Goal: Task Accomplishment & Management: Use online tool/utility

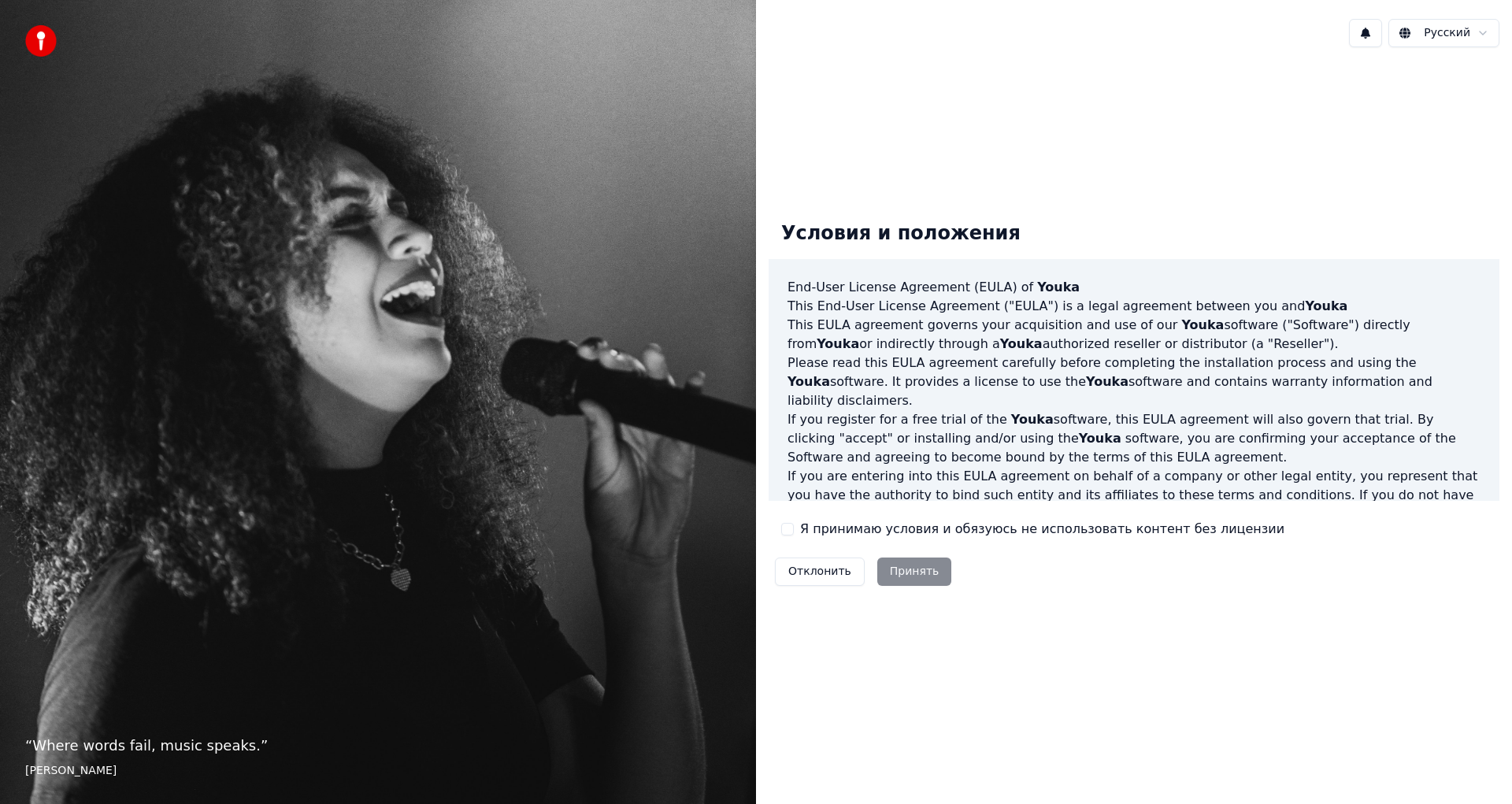
click at [812, 533] on label "Я принимаю условия и обязуюсь не использовать контент без лицензии" at bounding box center [1042, 529] width 484 height 19
click at [793, 533] on button "Я принимаю условия и обязуюсь не использовать контент без лицензии" at bounding box center [787, 529] width 13 height 13
click at [890, 560] on button "Принять" at bounding box center [914, 571] width 75 height 28
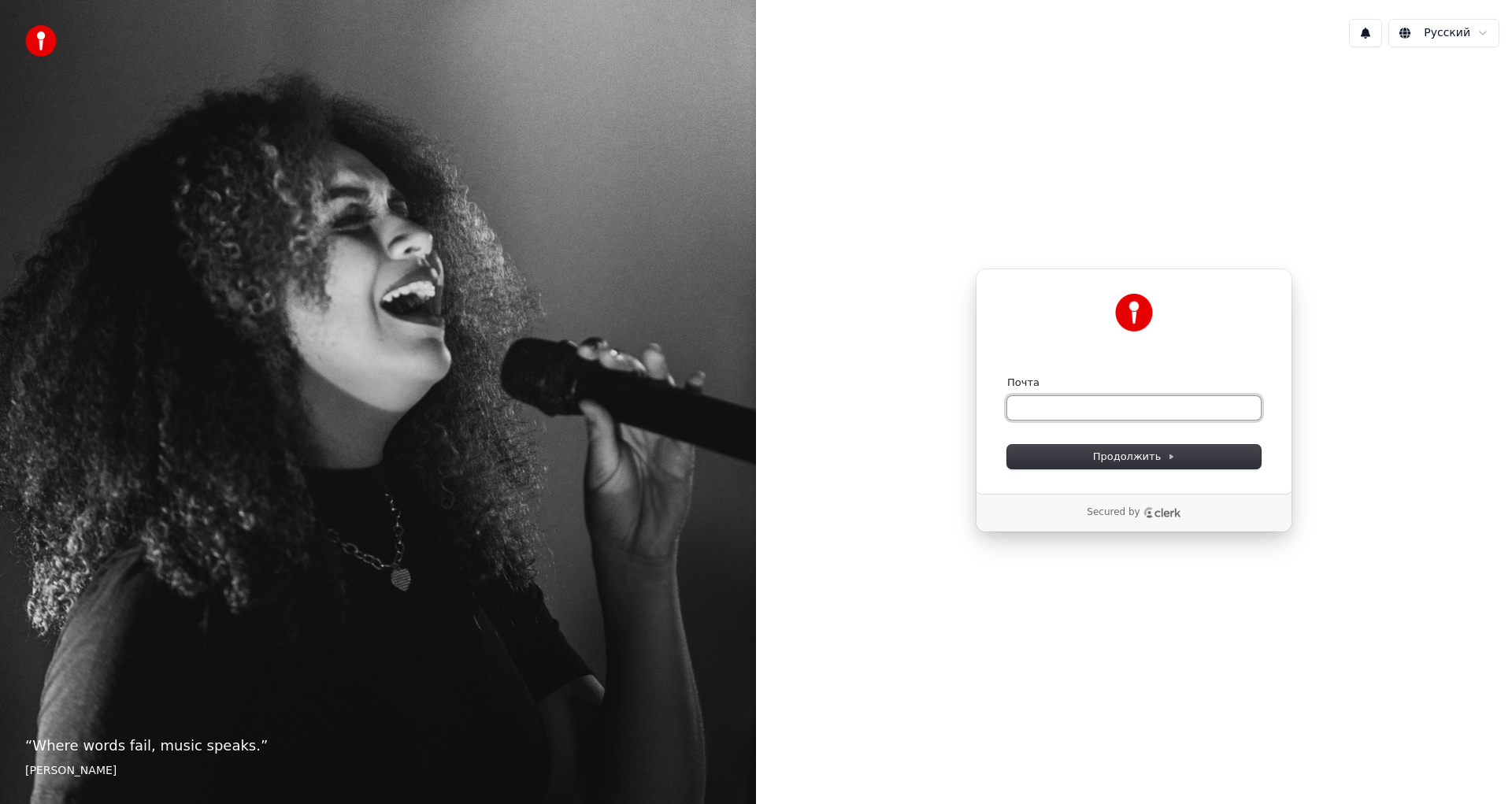
click at [1097, 412] on input "Почта" at bounding box center [1134, 408] width 254 height 23
click at [1099, 453] on span "Продолжить" at bounding box center [1135, 457] width 83 height 14
click at [1091, 420] on form "Почта Продолжить" at bounding box center [1134, 421] width 254 height 93
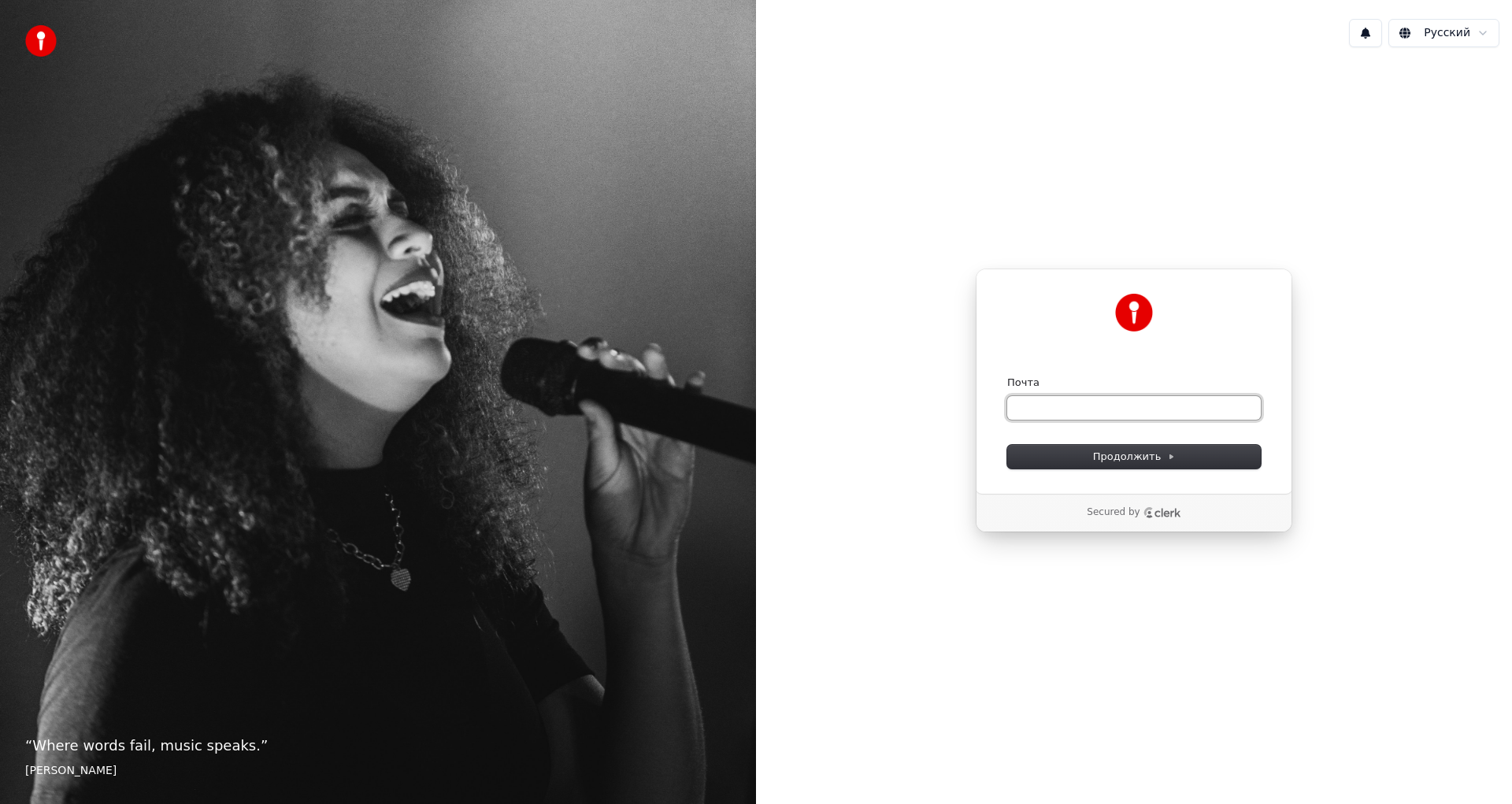
click at [1090, 408] on input "Почта" at bounding box center [1134, 408] width 254 height 23
type input "*"
click at [1007, 375] on button "submit" at bounding box center [1007, 375] width 0 height 0
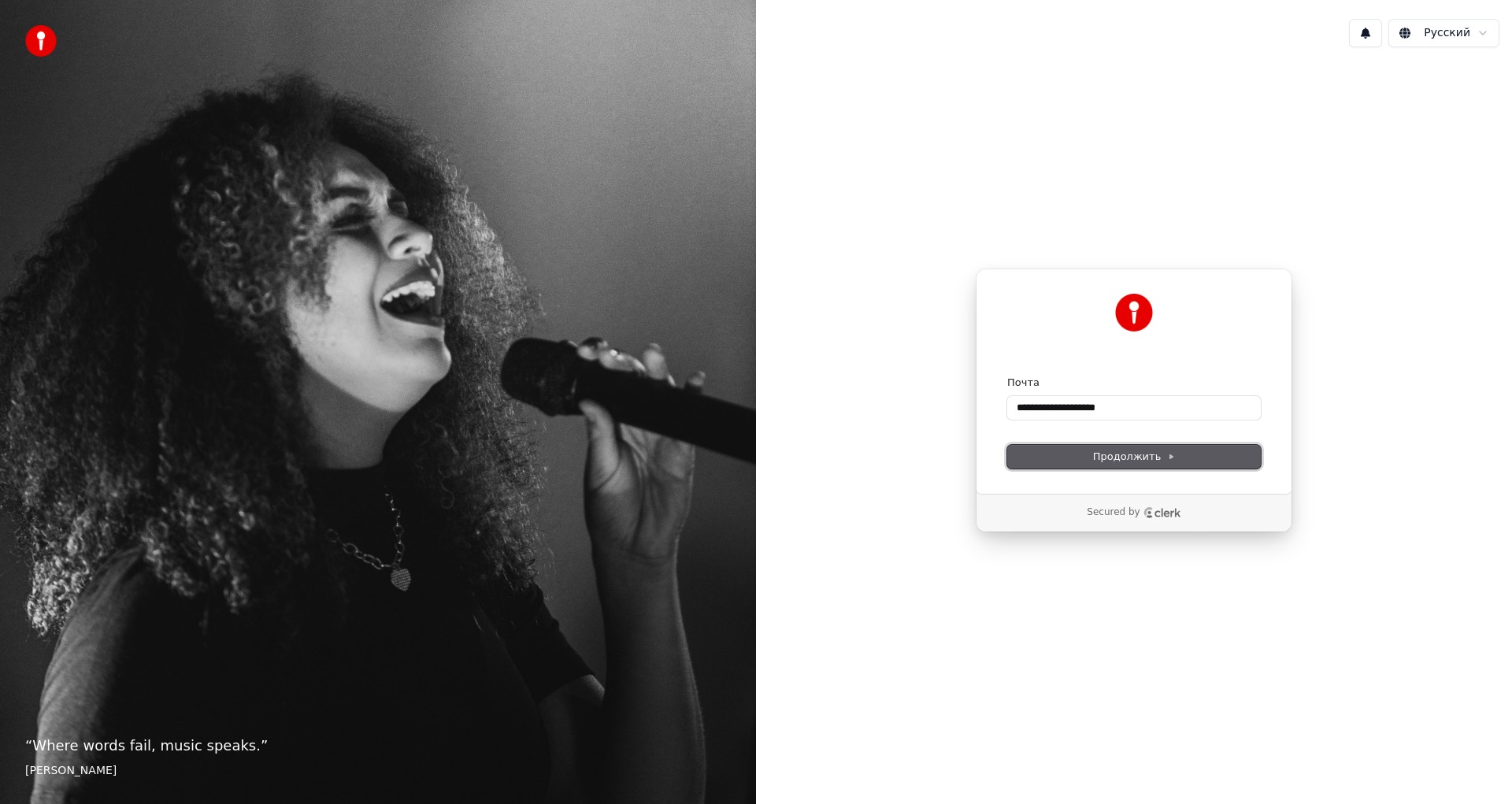
click at [1121, 452] on span "Продолжить" at bounding box center [1135, 457] width 83 height 14
click at [1094, 407] on input "**********" at bounding box center [1134, 408] width 254 height 23
click at [1102, 407] on input "**********" at bounding box center [1134, 408] width 254 height 23
click at [1126, 454] on span "Продолжить" at bounding box center [1135, 457] width 83 height 14
type input "**********"
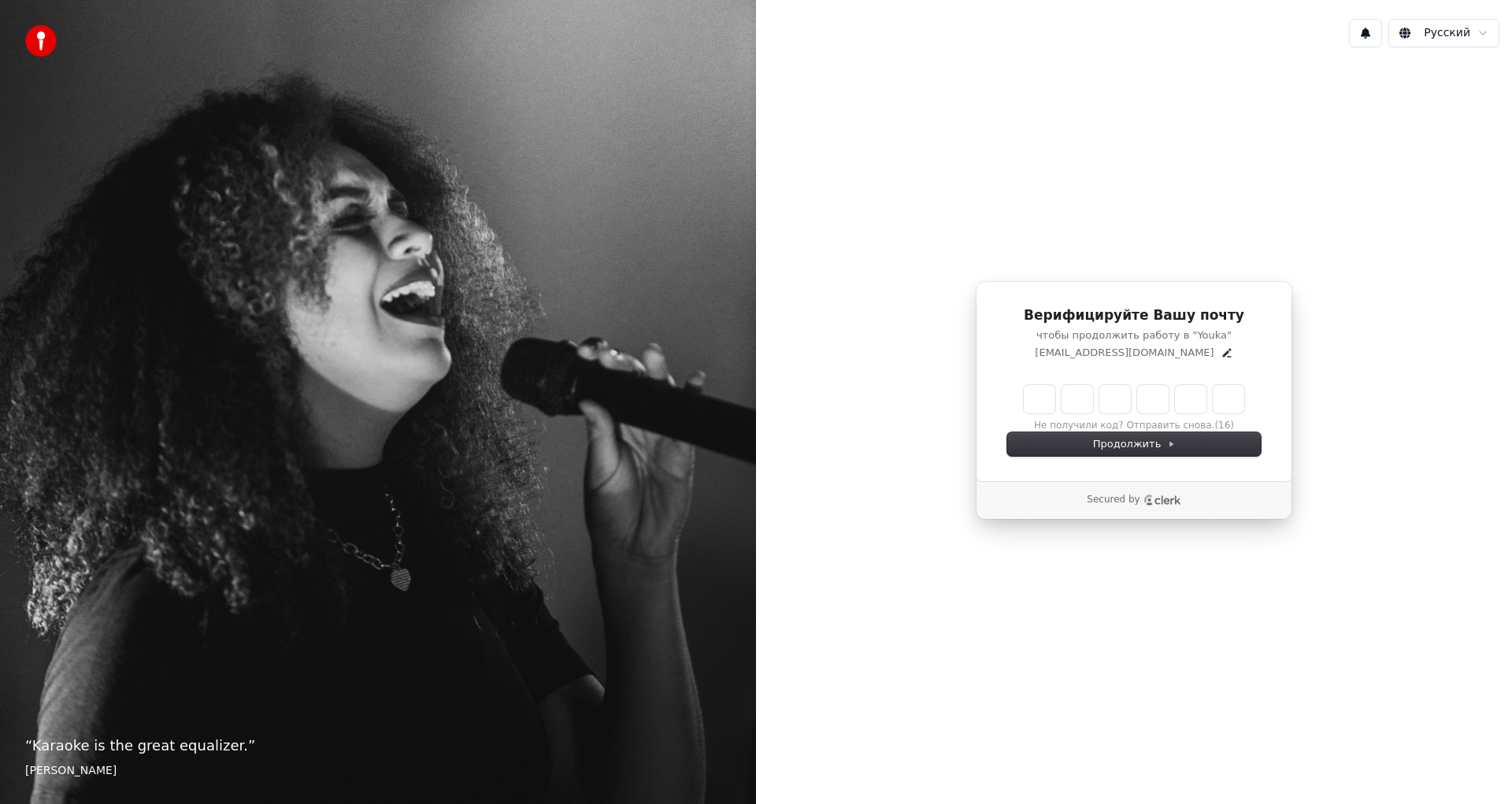
click at [1044, 415] on div "Не получили код? Отправить снова. (16)" at bounding box center [1134, 409] width 254 height 47
click at [1039, 403] on input "Enter verification code" at bounding box center [1134, 399] width 220 height 28
type input "******"
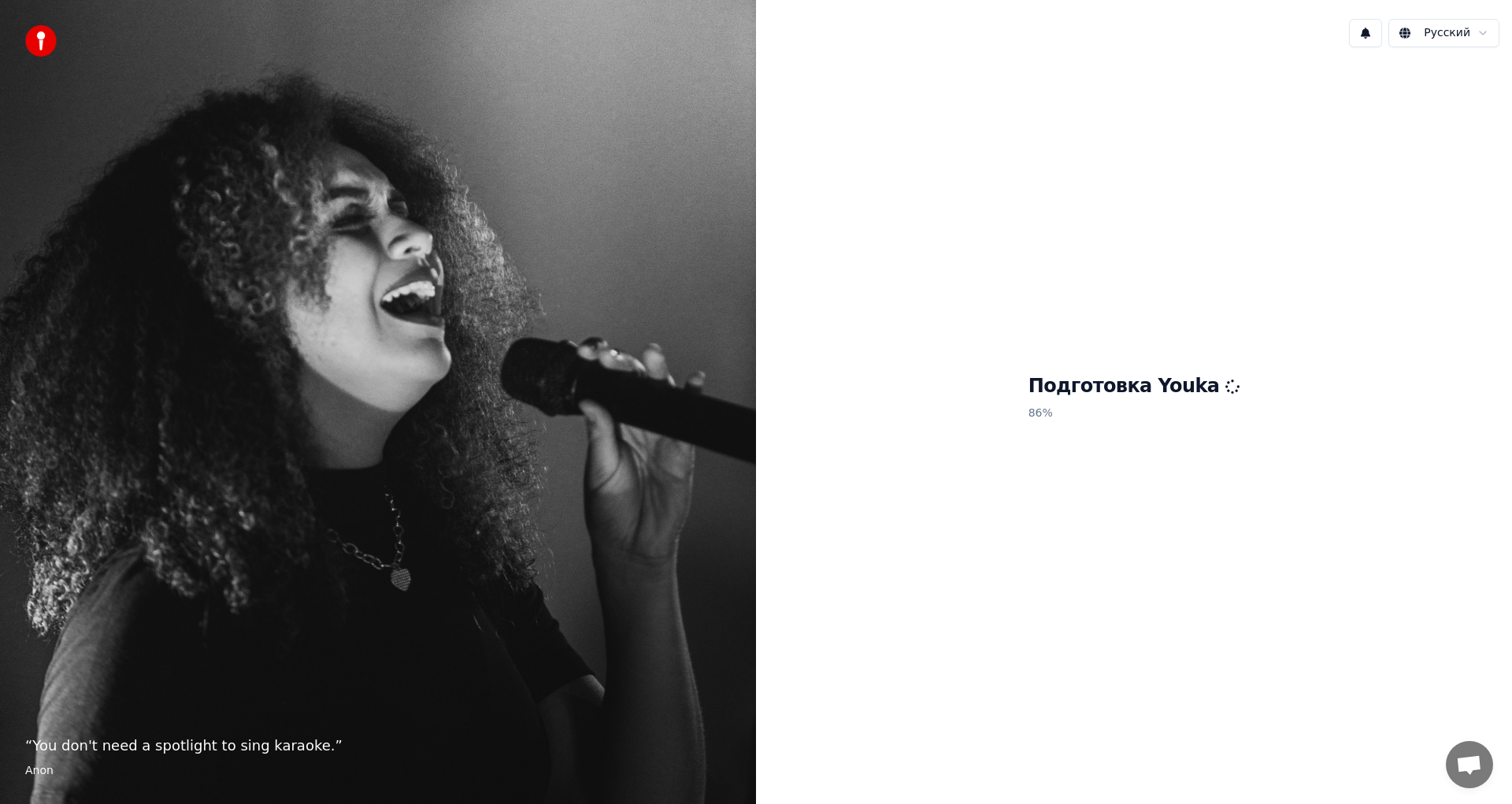
click at [1251, 163] on div "Подготовка Youka 86 %" at bounding box center [1133, 400] width 756 height 681
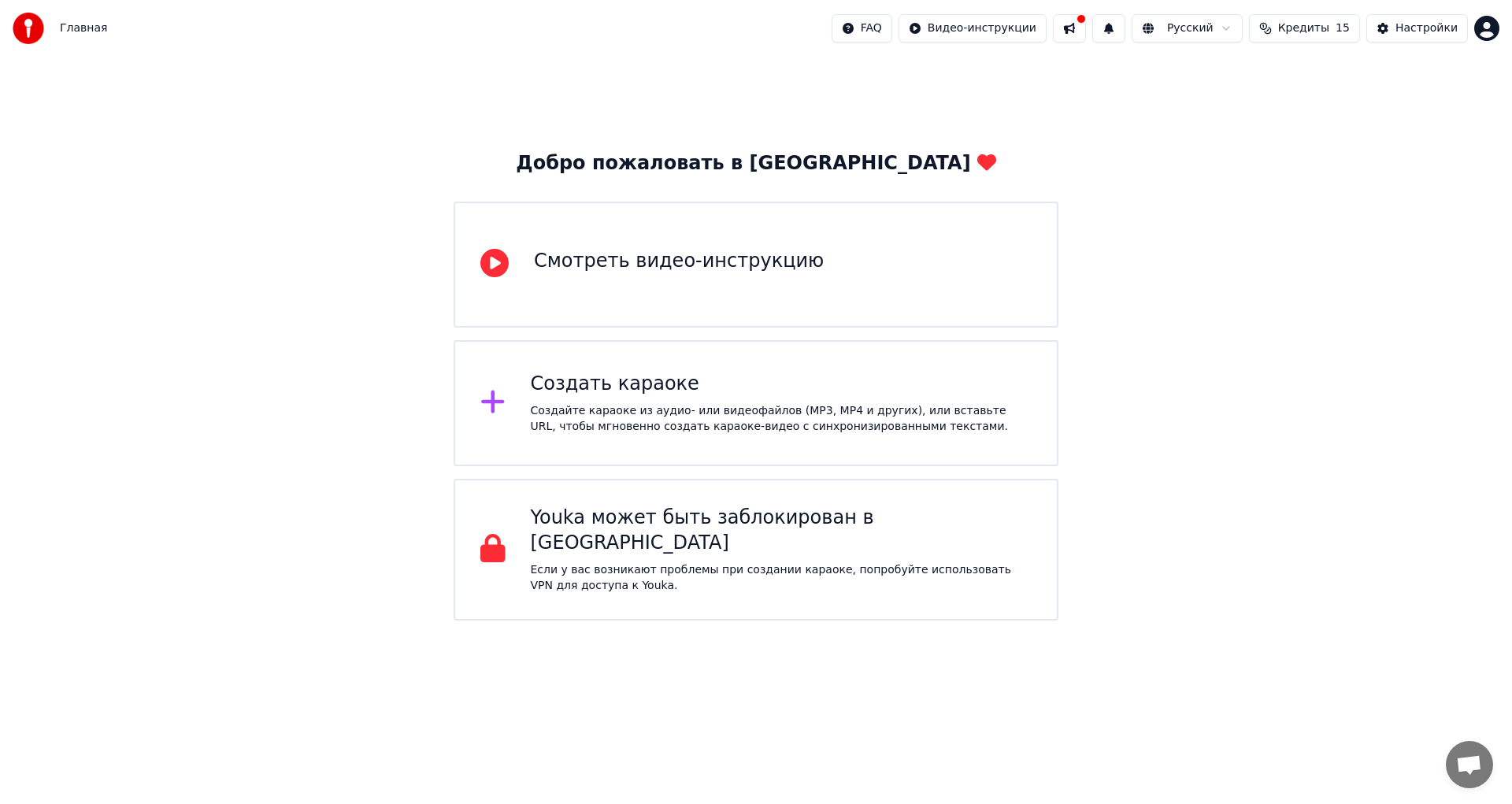
click at [681, 436] on div "Создать караоке Создайте караоке из аудио- или видеофайлов (MP3, MP4 и других),…" at bounding box center [756, 403] width 605 height 126
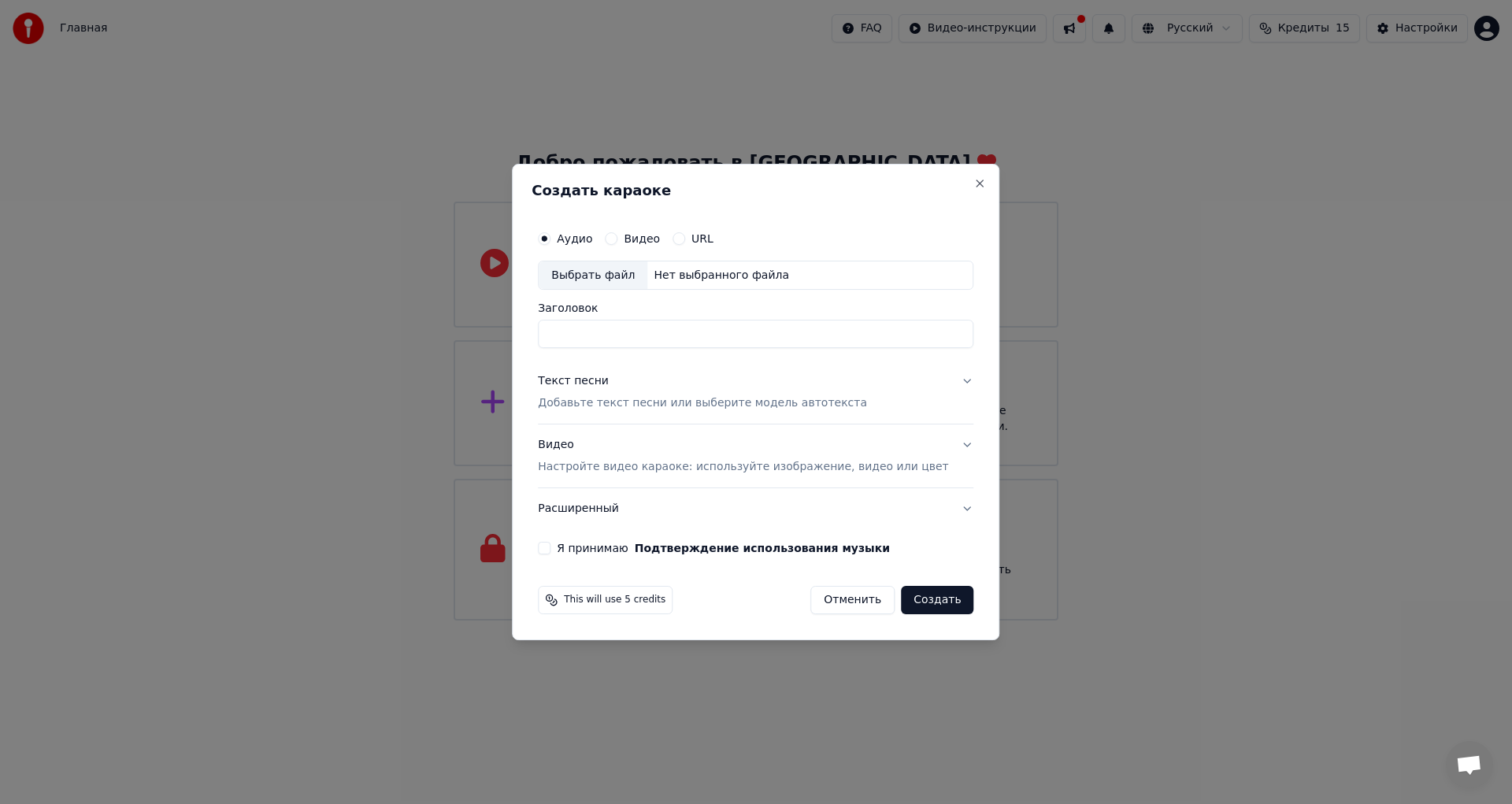
click at [715, 274] on div "Нет выбранного файла" at bounding box center [721, 275] width 148 height 15
click at [615, 268] on div "Выбрать файл" at bounding box center [593, 275] width 108 height 28
type input "**********"
click at [706, 396] on p "Добавьте текст песни или выберите модель автотекста" at bounding box center [702, 403] width 329 height 15
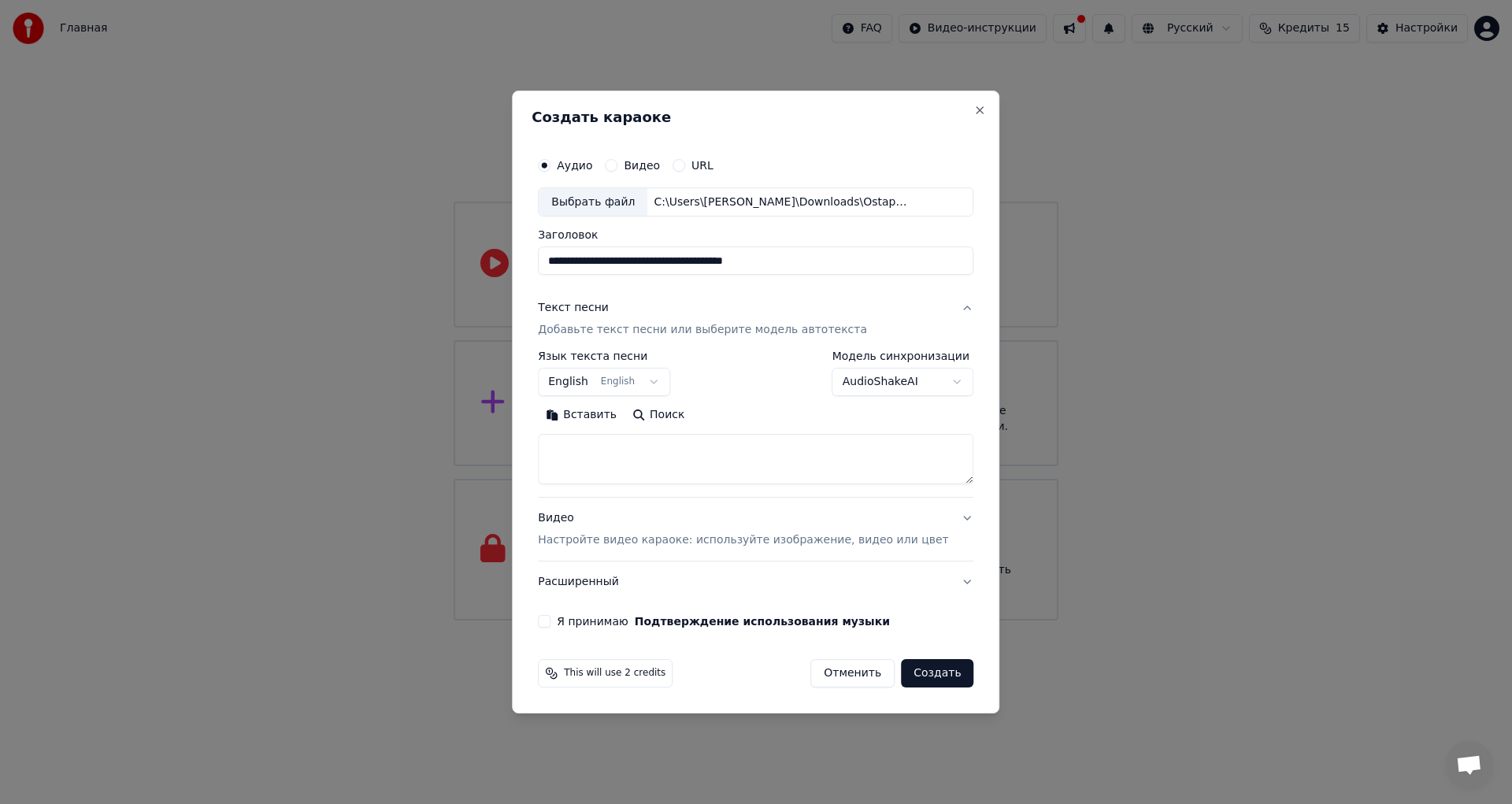
click at [632, 383] on button "English English" at bounding box center [604, 382] width 133 height 28
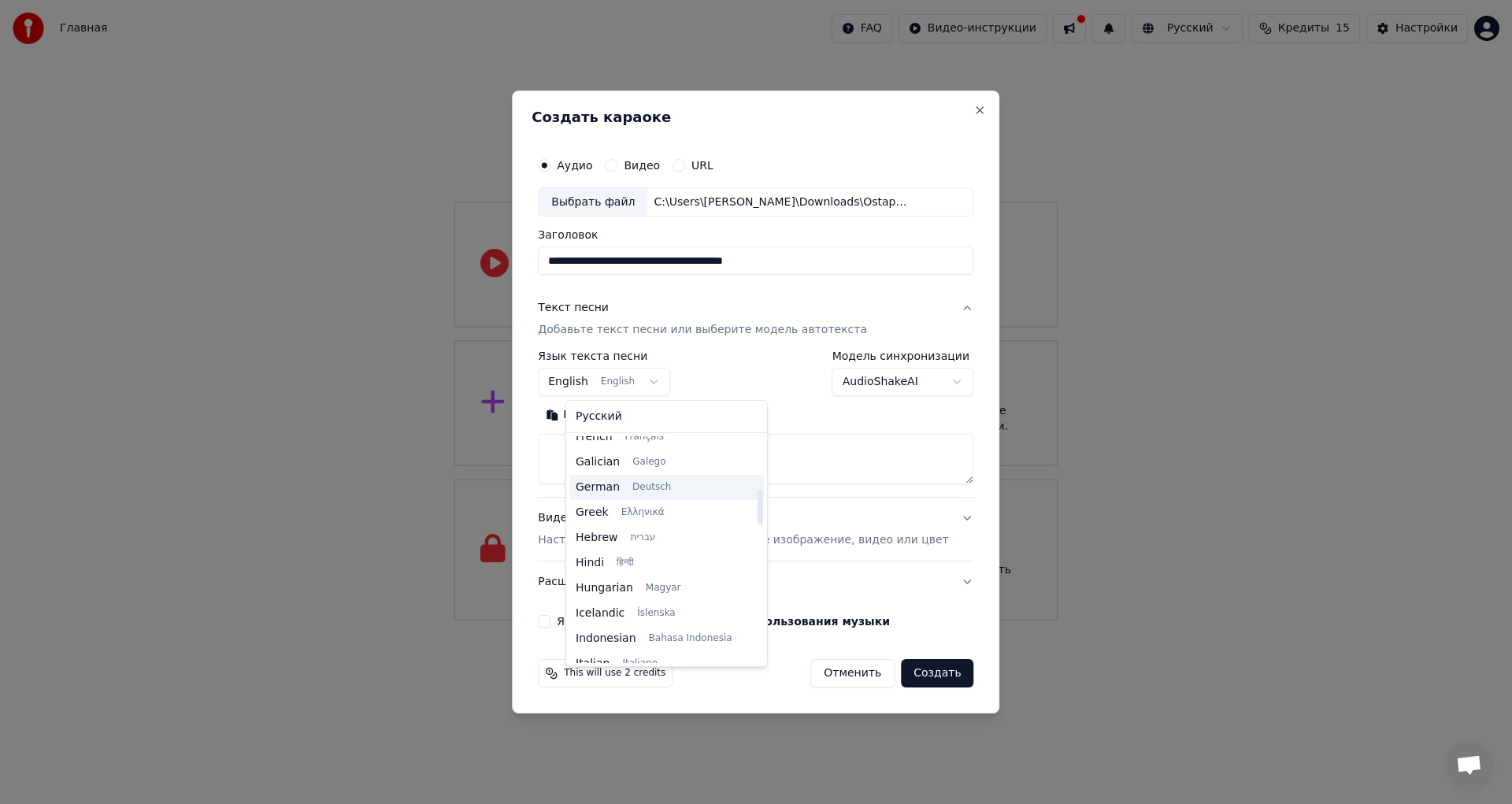
scroll to position [440, 0]
click at [891, 496] on body "**********" at bounding box center [756, 310] width 1512 height 620
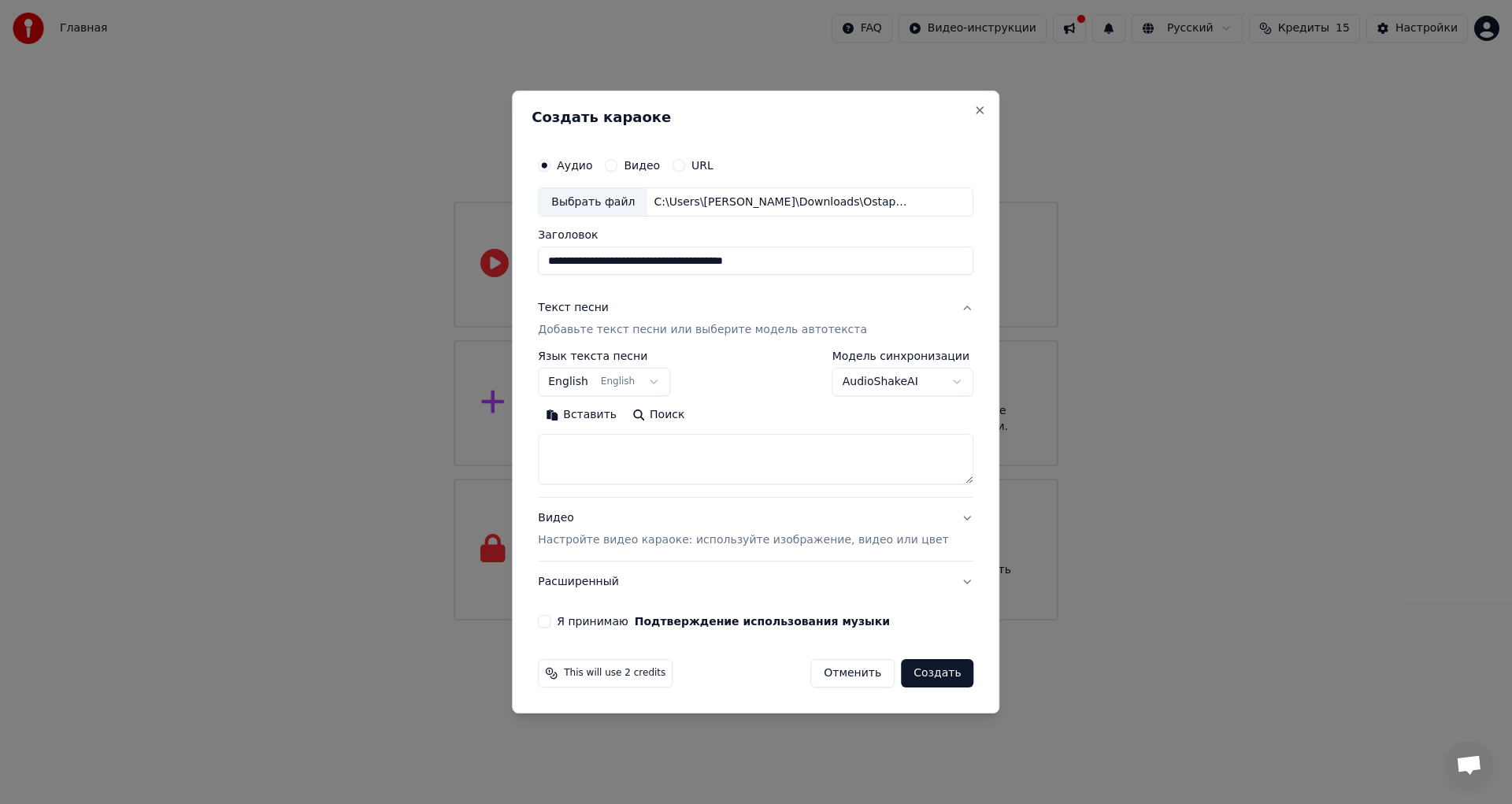
click at [836, 462] on textarea at bounding box center [756, 460] width 435 height 51
paste textarea "**********"
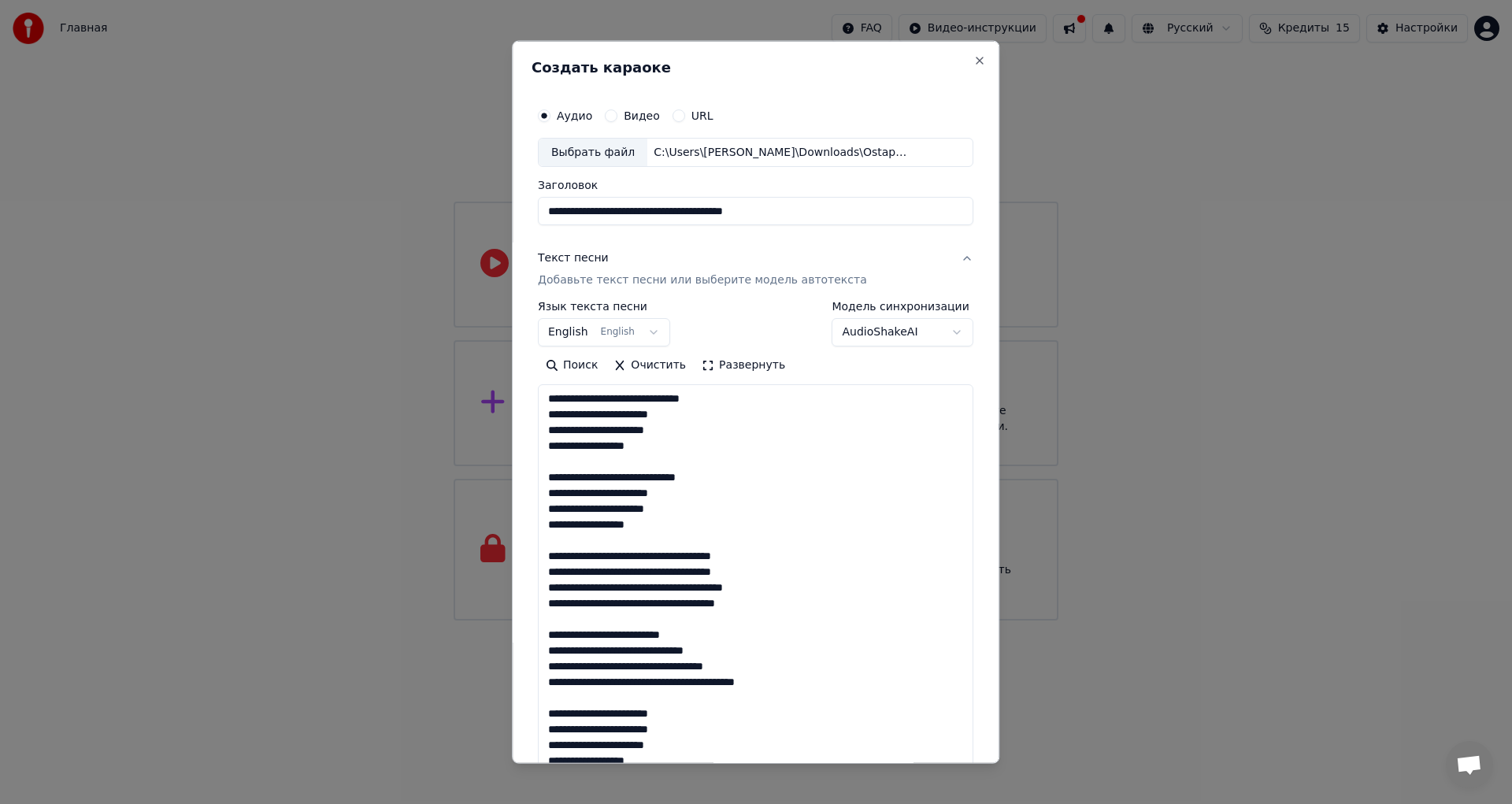
scroll to position [901, 0]
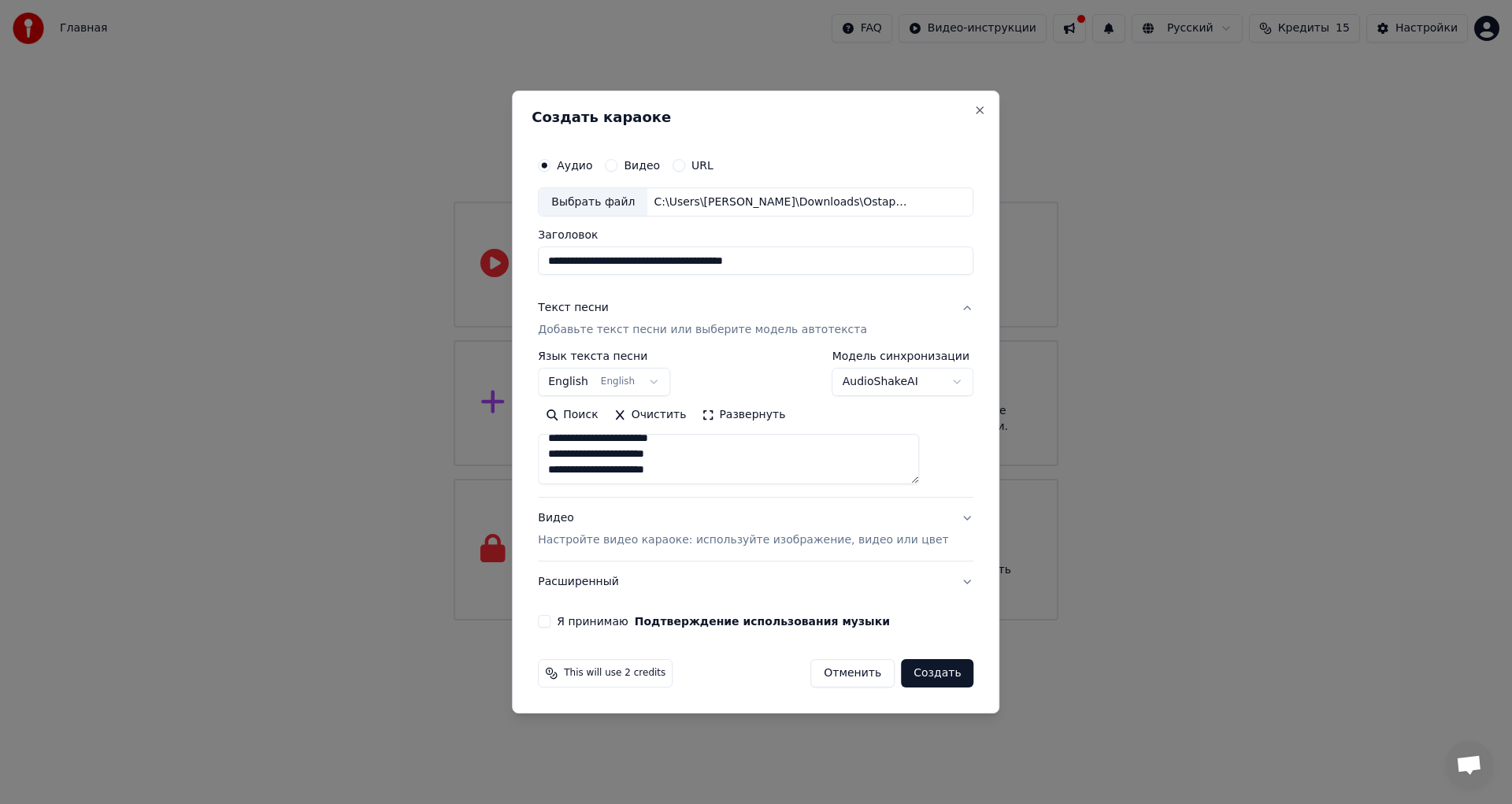
type textarea "**********"
click at [766, 379] on div "**********" at bounding box center [756, 374] width 435 height 46
click at [626, 374] on body "**********" at bounding box center [756, 310] width 1512 height 620
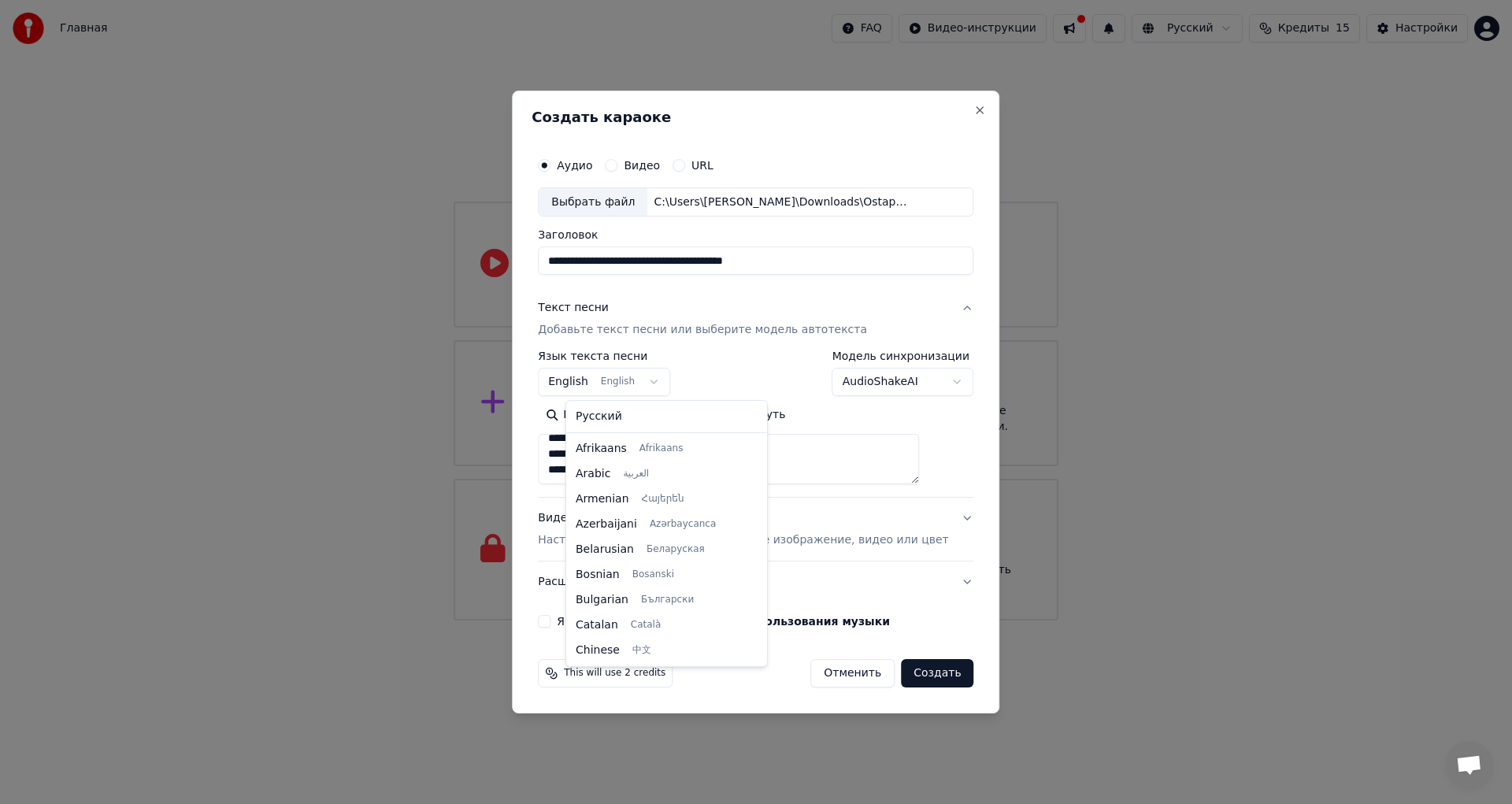
scroll to position [126, 0]
select select "**"
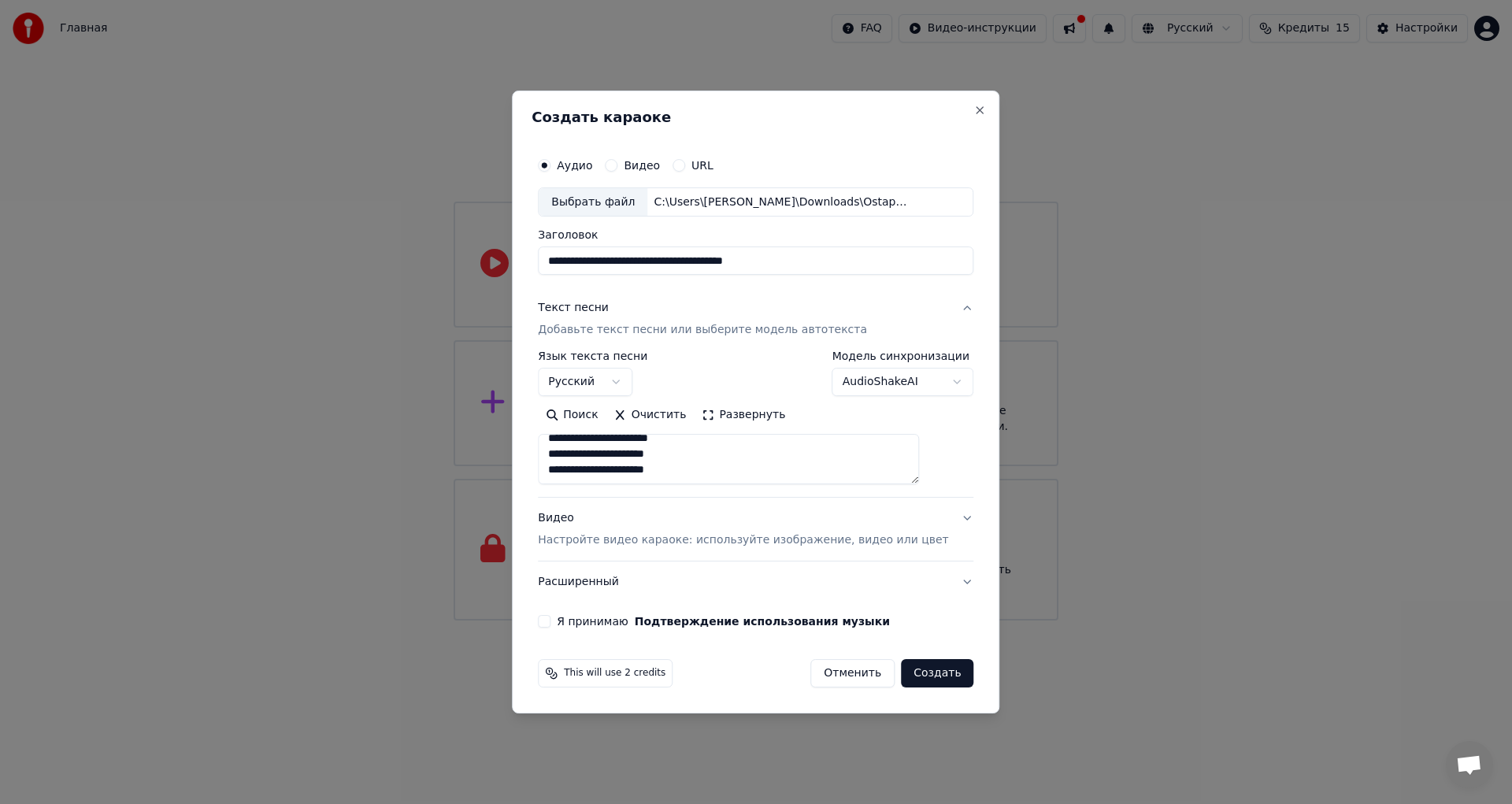
click at [901, 368] on div "**********" at bounding box center [903, 374] width 142 height 46
click at [728, 525] on div "Видео Настройте видео караоке: используйте изображение, видео или цвет" at bounding box center [743, 530] width 410 height 38
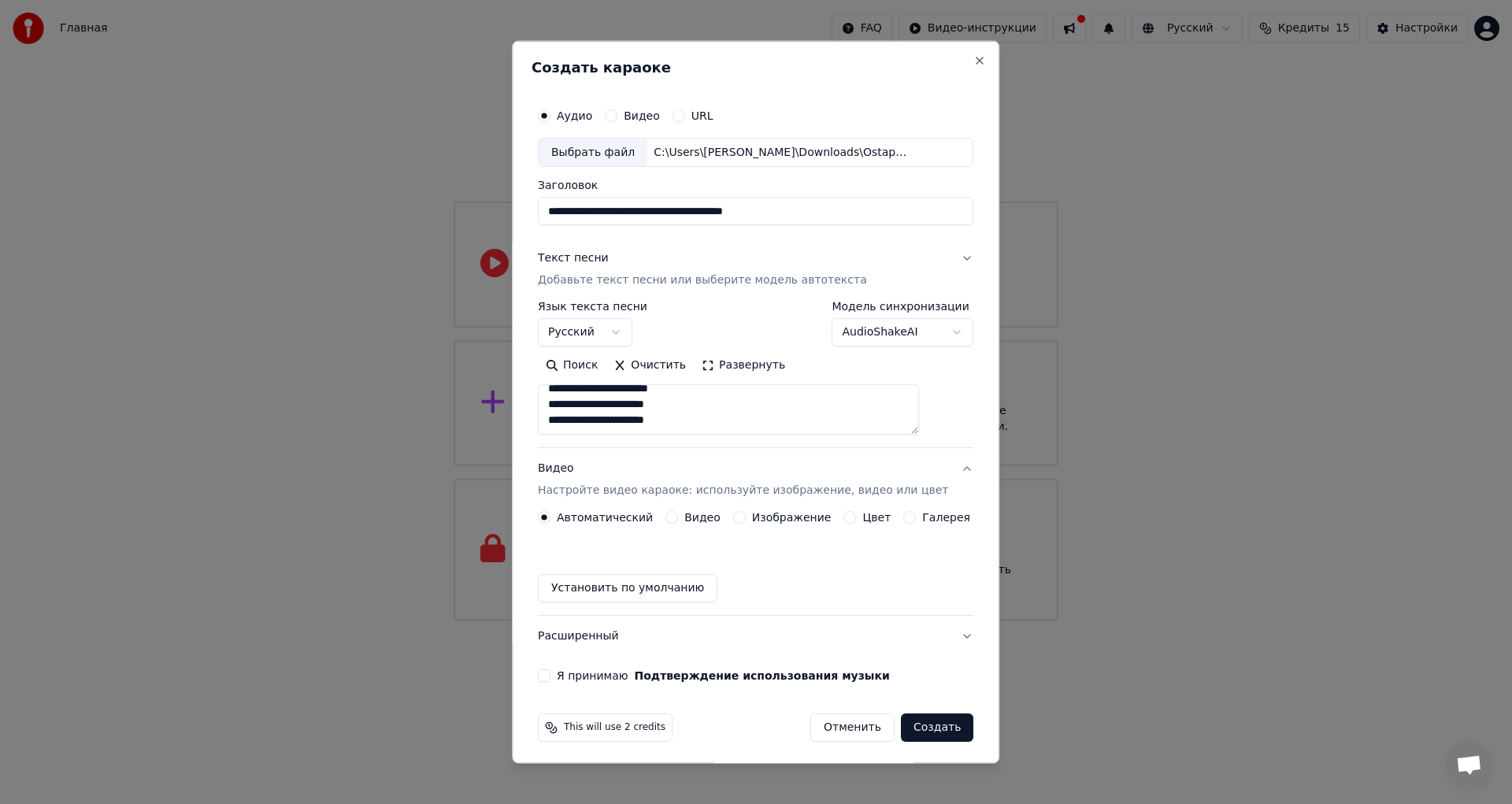
scroll to position [892, 0]
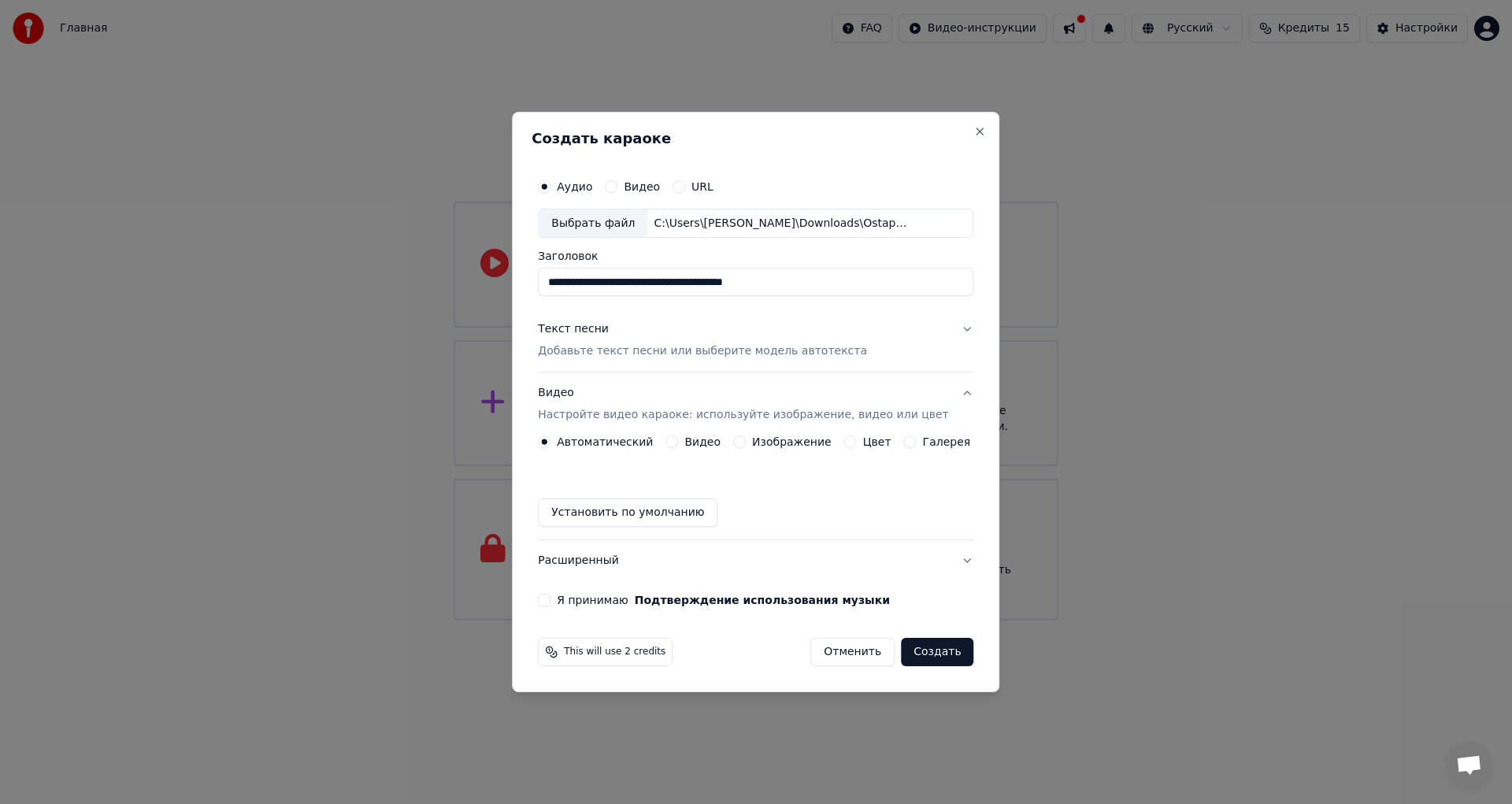
click at [627, 607] on div "**********" at bounding box center [756, 388] width 448 height 448
click at [599, 599] on label "Я принимаю Подтверждение использования музыки" at bounding box center [723, 600] width 333 height 11
click at [551, 599] on button "Я принимаю Подтверждение использования музыки" at bounding box center [544, 600] width 13 height 13
click at [913, 651] on button "Создать" at bounding box center [937, 652] width 72 height 28
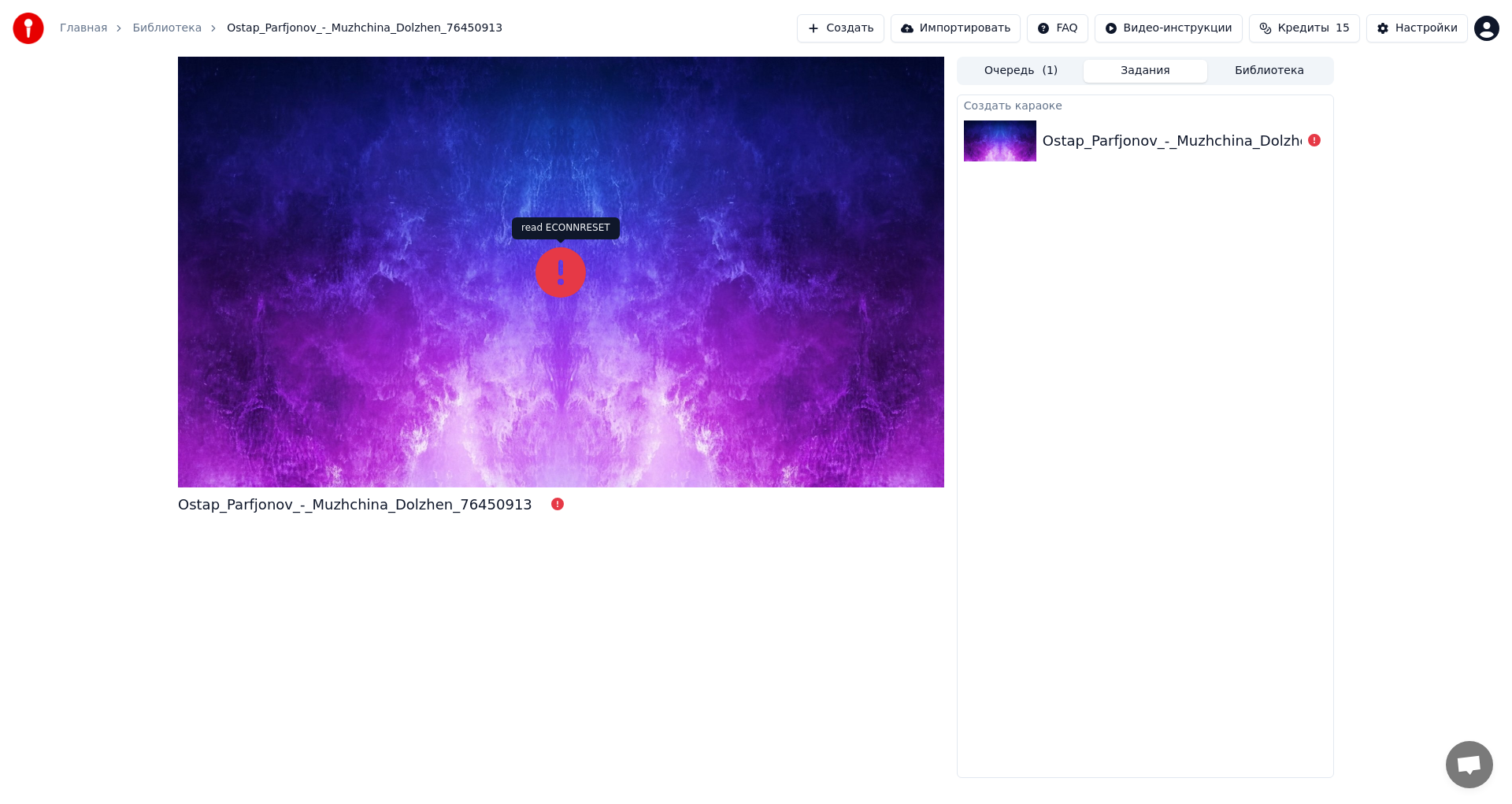
click at [552, 274] on icon at bounding box center [561, 273] width 51 height 51
drag, startPoint x: 552, startPoint y: 274, endPoint x: 784, endPoint y: 221, distance: 238.0
click at [572, 270] on icon at bounding box center [561, 273] width 51 height 51
click at [1304, 135] on div at bounding box center [1314, 141] width 25 height 19
click at [1309, 137] on icon at bounding box center [1314, 140] width 13 height 13
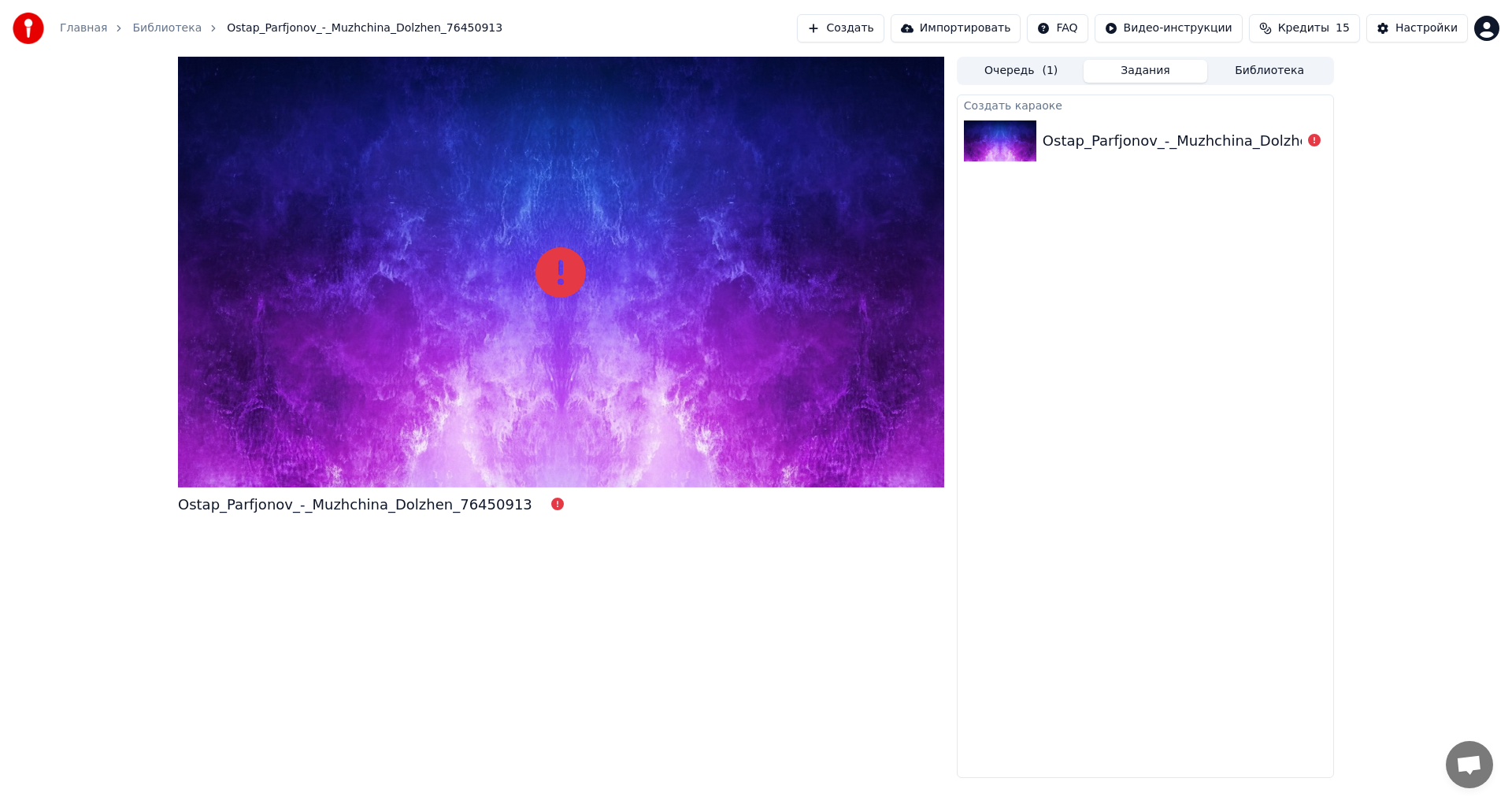
click at [1312, 139] on icon at bounding box center [1314, 140] width 13 height 13
click at [1253, 148] on div "Ostap_Parfjonov_-_Muzhchina_Dolzhen_76450913" at bounding box center [1220, 141] width 355 height 22
click at [1253, 147] on div "Ostap_Parfjonov_-_Muzhchina_Dolzhen_76450913" at bounding box center [1220, 141] width 355 height 22
click at [1255, 151] on div "Ostap_Parfjonov_-_Muzhchina_Dolzhen_76450913" at bounding box center [1220, 141] width 355 height 22
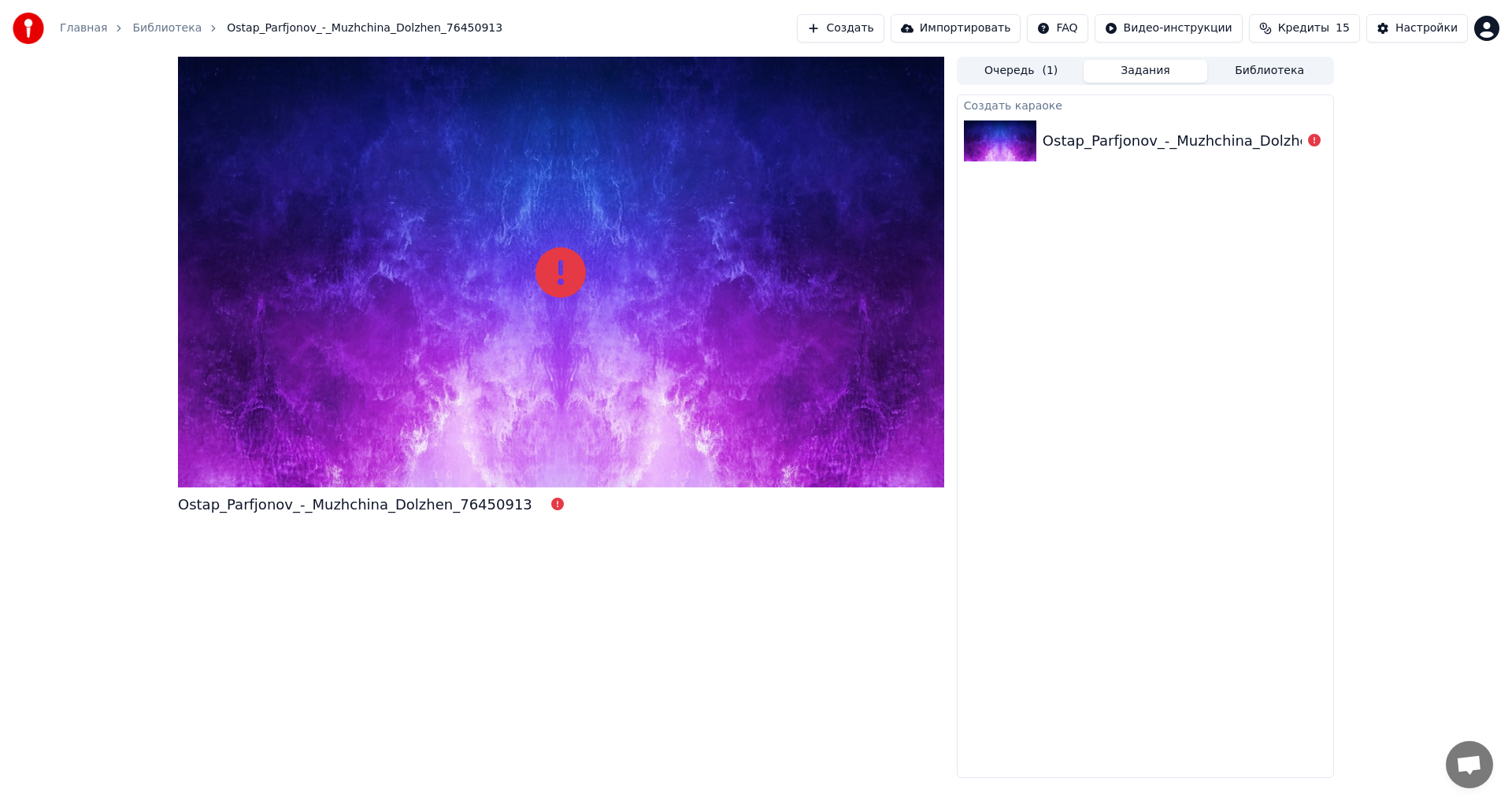
click at [1256, 151] on div "Ostap_Parfjonov_-_Muzhchina_Dolzhen_76450913" at bounding box center [1220, 141] width 355 height 22
click at [1040, 83] on div "Очередь ( 1 ) Задания Библиотека" at bounding box center [1146, 70] width 377 height 28
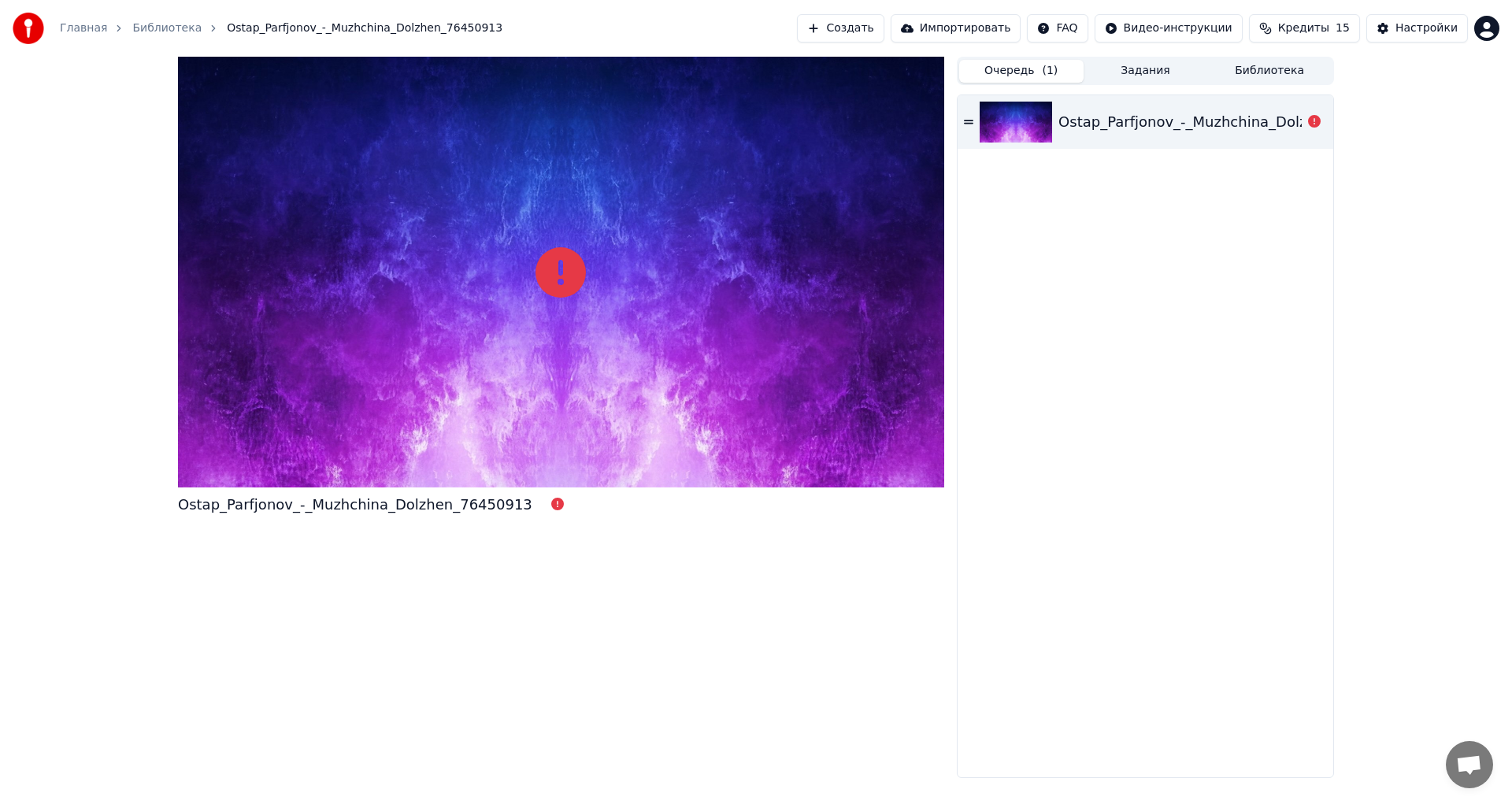
click at [1039, 81] on button "Очередь ( 1 )" at bounding box center [1021, 70] width 125 height 23
click at [1068, 113] on div "Ostap_Parfjonov_-_Muzhchina_Dolzhen_76450913" at bounding box center [1235, 122] width 355 height 22
click at [217, 352] on div at bounding box center [561, 272] width 766 height 430
drag, startPoint x: 660, startPoint y: 679, endPoint x: 656, endPoint y: 669, distance: 10.8
click at [660, 673] on div "Ostap_Parfjonov_-_Muzhchina_Dolzhen_76450913" at bounding box center [561, 417] width 766 height 721
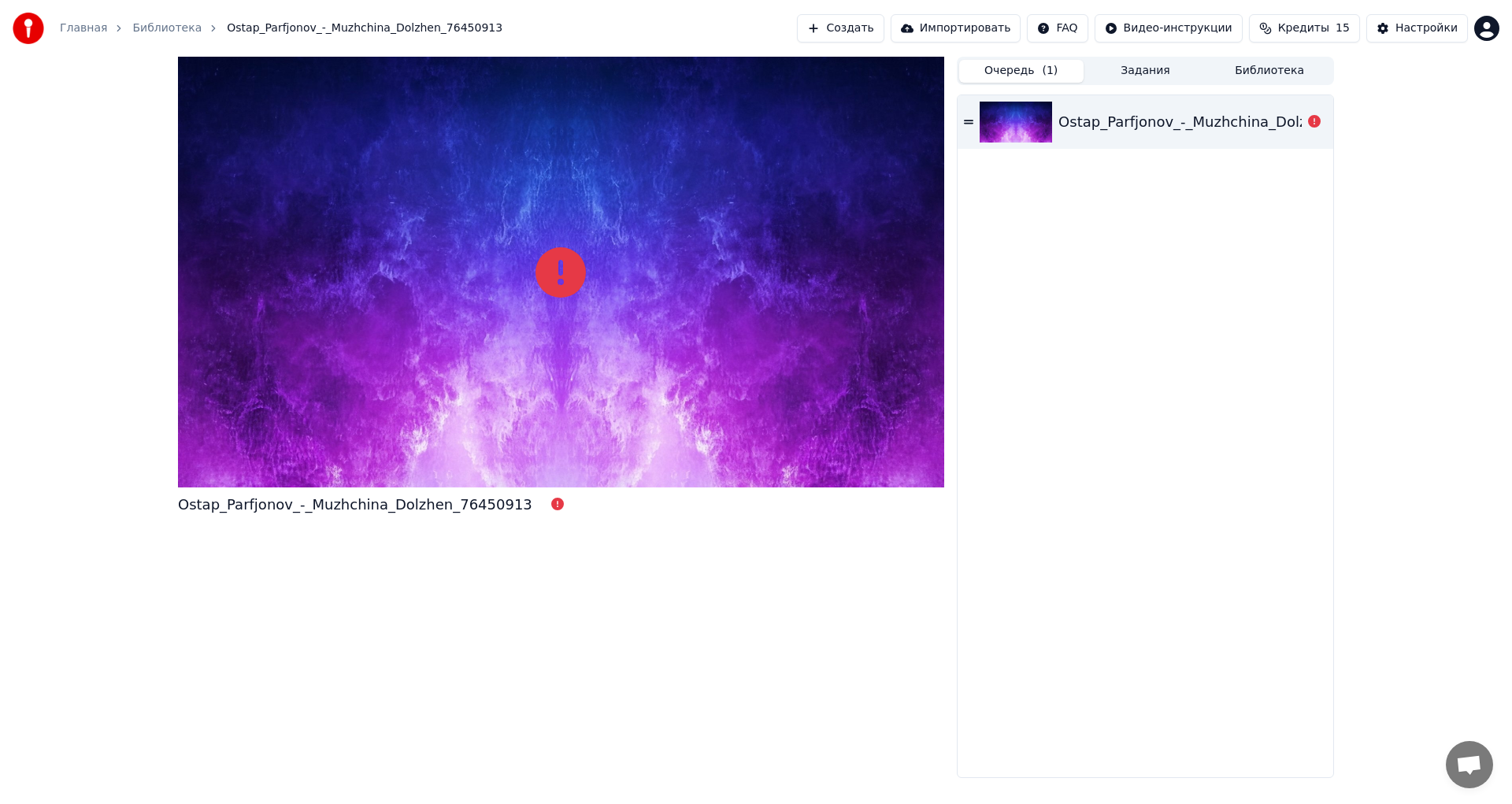
click at [656, 669] on div "Ostap_Parfjonov_-_Muzhchina_Dolzhen_76450913" at bounding box center [561, 417] width 766 height 721
click at [656, 666] on div "Ostap_Parfjonov_-_Muzhchina_Dolzhen_76450913" at bounding box center [561, 417] width 766 height 721
drag, startPoint x: 656, startPoint y: 666, endPoint x: 698, endPoint y: 512, distance: 159.6
click at [678, 547] on div "Ostap_Parfjonov_-_Muzhchina_Dolzhen_76450913" at bounding box center [561, 417] width 766 height 721
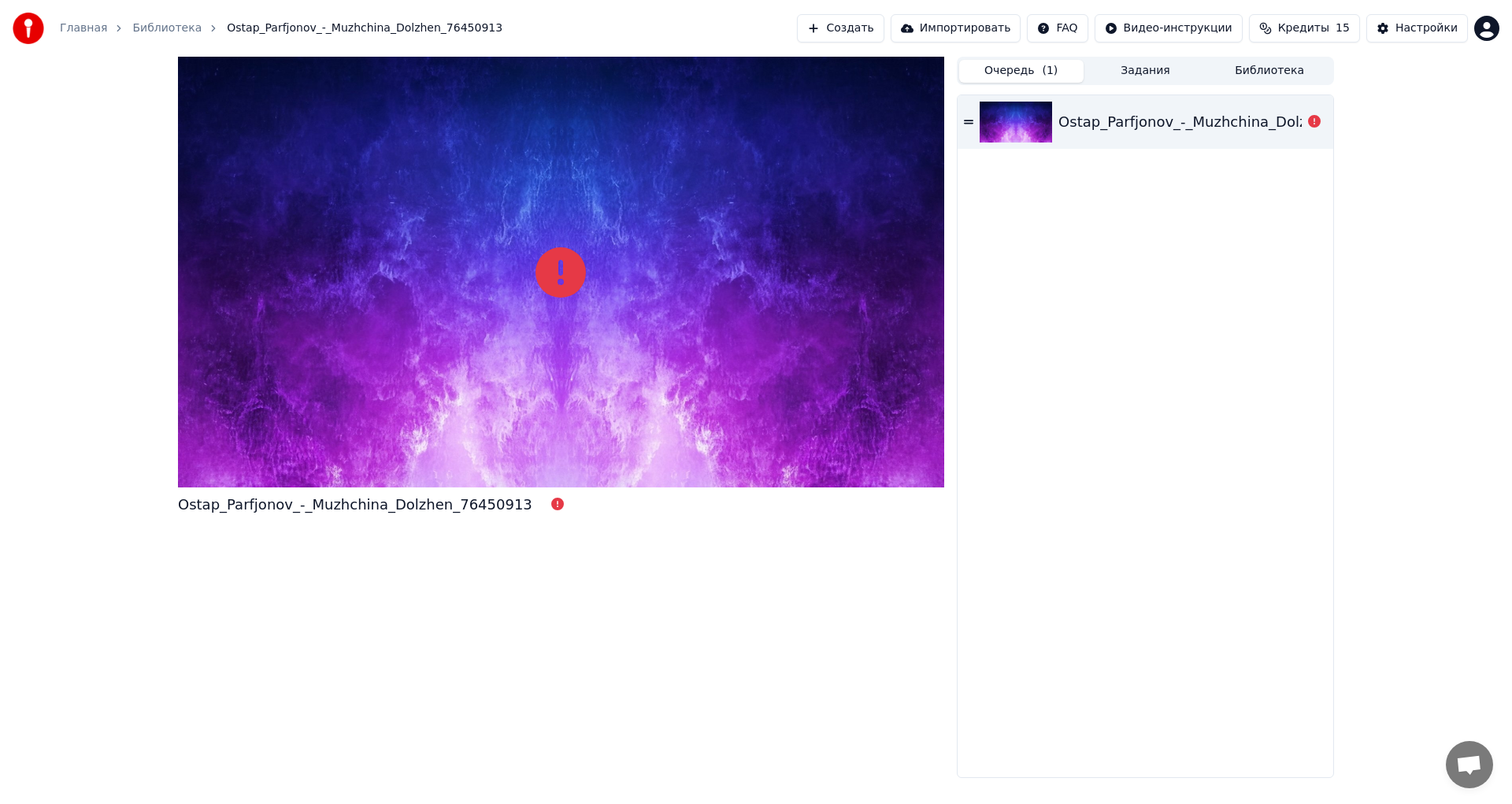
drag, startPoint x: 706, startPoint y: 542, endPoint x: 697, endPoint y: 651, distance: 109.4
click at [709, 569] on div "Ostap_Parfjonov_-_Muzhchina_Dolzhen_76450913" at bounding box center [561, 417] width 766 height 721
drag, startPoint x: 720, startPoint y: 447, endPoint x: 734, endPoint y: 395, distance: 53.9
click at [720, 444] on div at bounding box center [561, 272] width 766 height 430
drag, startPoint x: 734, startPoint y: 395, endPoint x: 747, endPoint y: 354, distance: 43.0
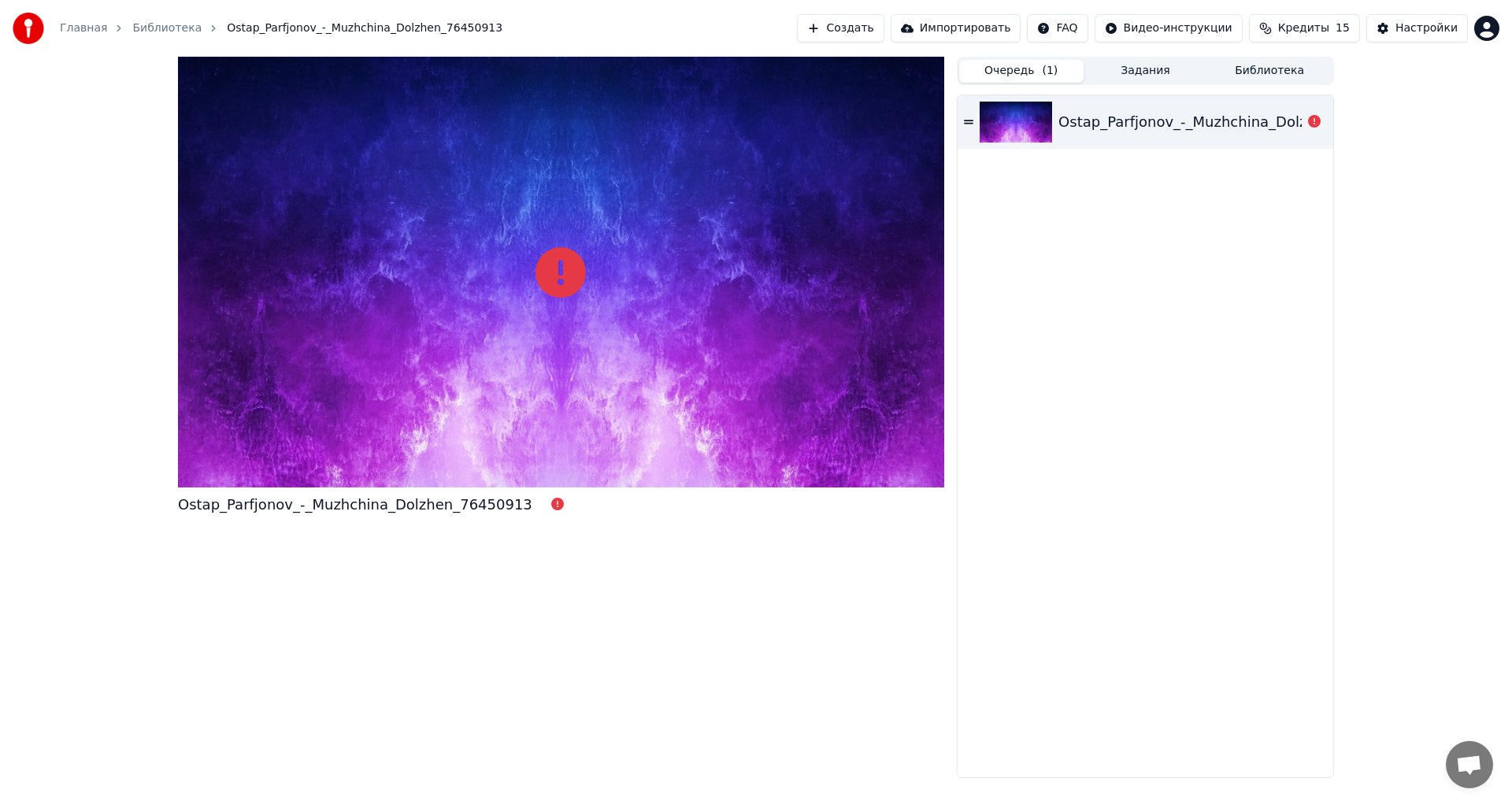
click at [740, 369] on div at bounding box center [561, 272] width 766 height 430
drag, startPoint x: 772, startPoint y: 294, endPoint x: 808, endPoint y: 263, distance: 47.5
click at [782, 283] on div at bounding box center [561, 272] width 766 height 430
